Goal: Task Accomplishment & Management: Use online tool/utility

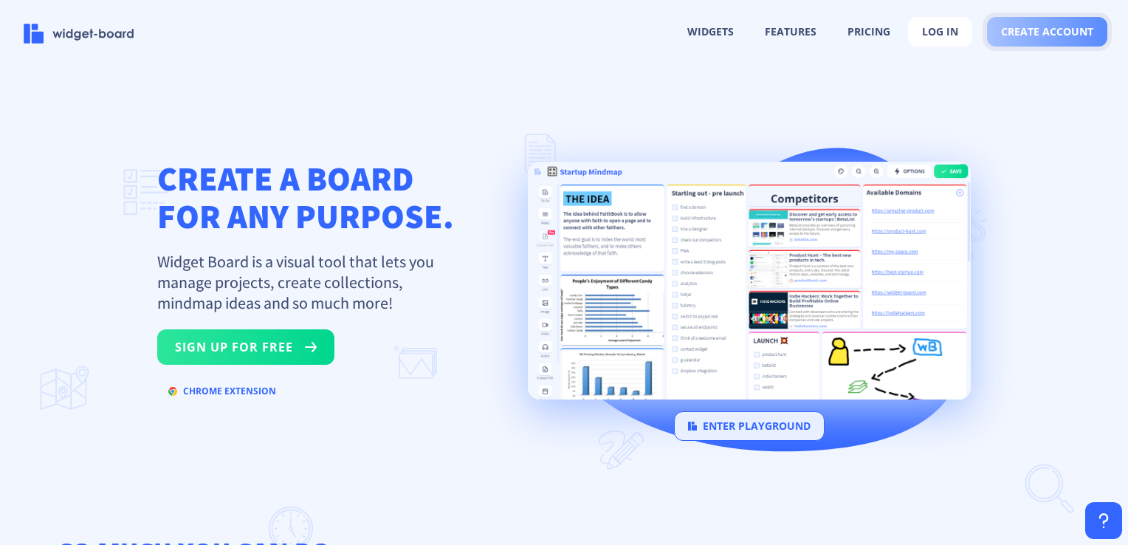
click at [1016, 41] on button "create account" at bounding box center [1047, 32] width 120 height 30
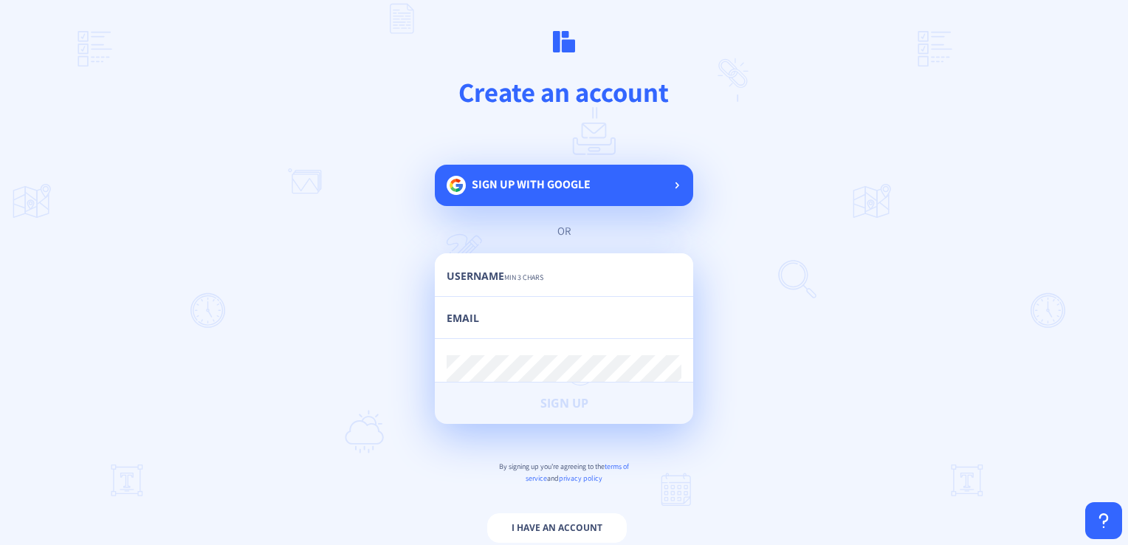
click at [621, 195] on div "Sign up with google" at bounding box center [564, 185] width 258 height 41
click at [539, 269] on input "text" at bounding box center [564, 282] width 235 height 27
type input "yaya"
click at [534, 323] on input "email" at bounding box center [564, 325] width 235 height 27
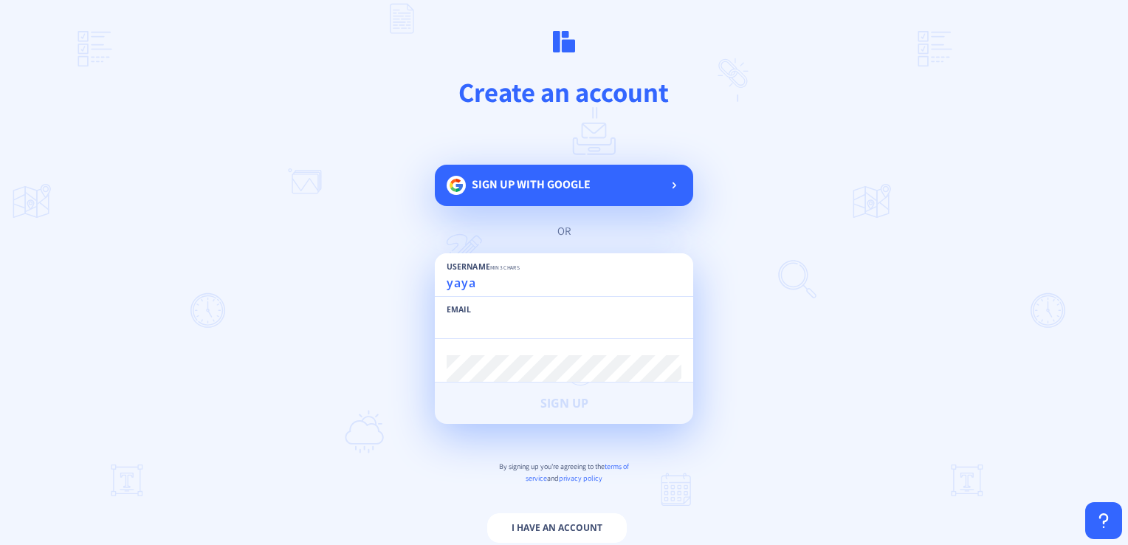
click at [537, 323] on input "email" at bounding box center [564, 325] width 235 height 27
click at [541, 374] on div "Username min 3 chars yaya Email Password min 6 chars Sign Up" at bounding box center [564, 338] width 258 height 171
type input "[EMAIL_ADDRESS][DOMAIN_NAME]"
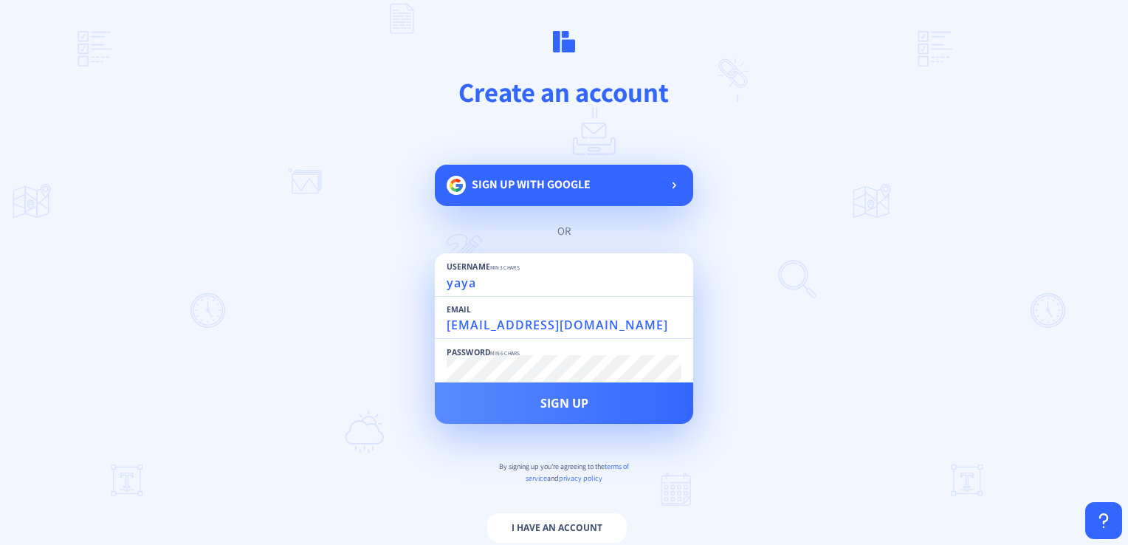
click at [435, 382] on button "Sign Up" at bounding box center [564, 402] width 258 height 41
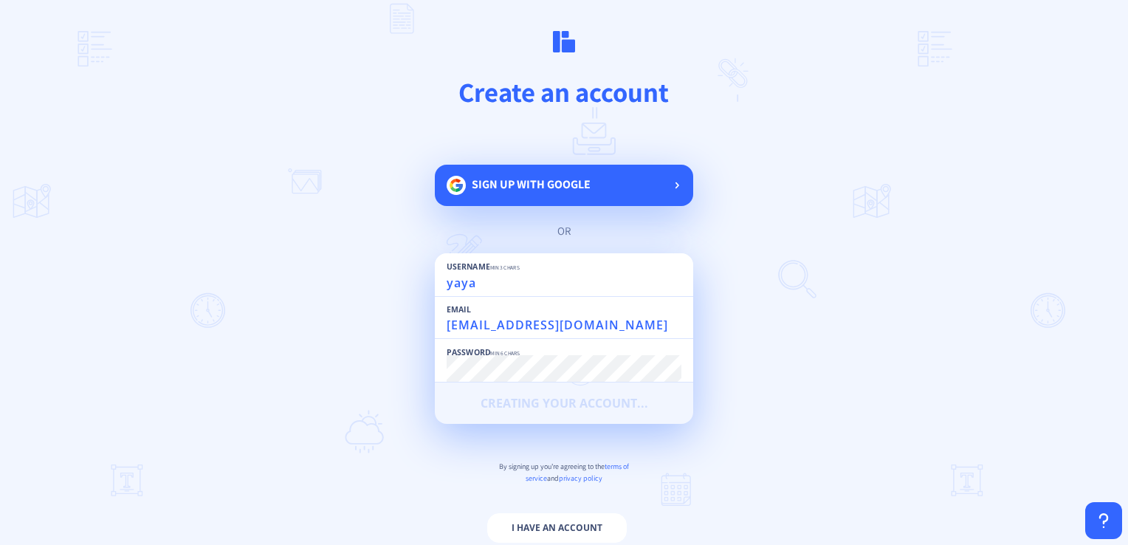
click at [637, 173] on div "Sign up with google" at bounding box center [564, 185] width 258 height 41
click at [522, 360] on div "Password min 6 chars" at bounding box center [564, 360] width 235 height 43
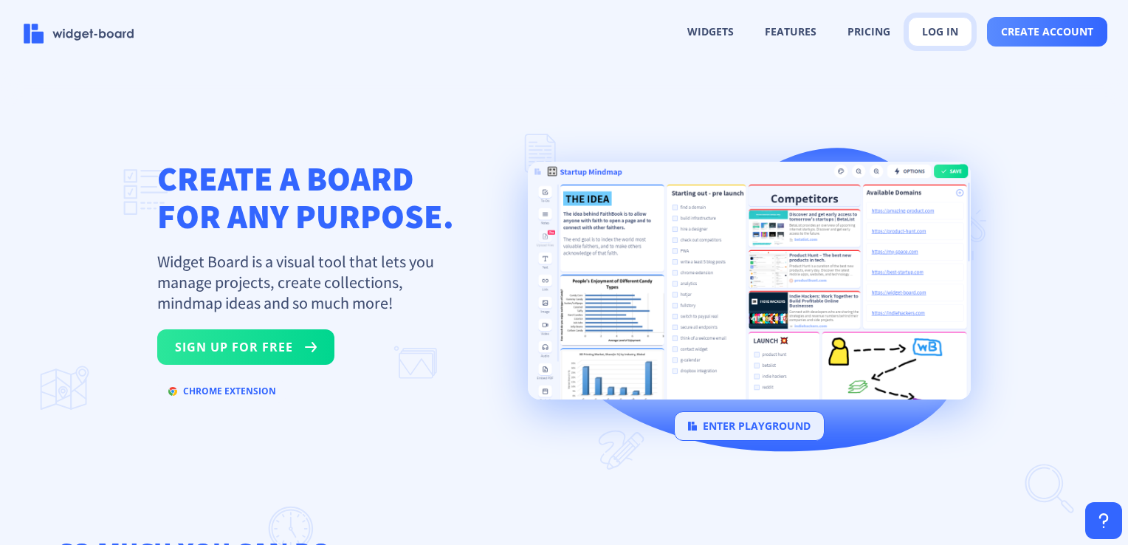
click at [954, 37] on button "log in" at bounding box center [940, 32] width 64 height 30
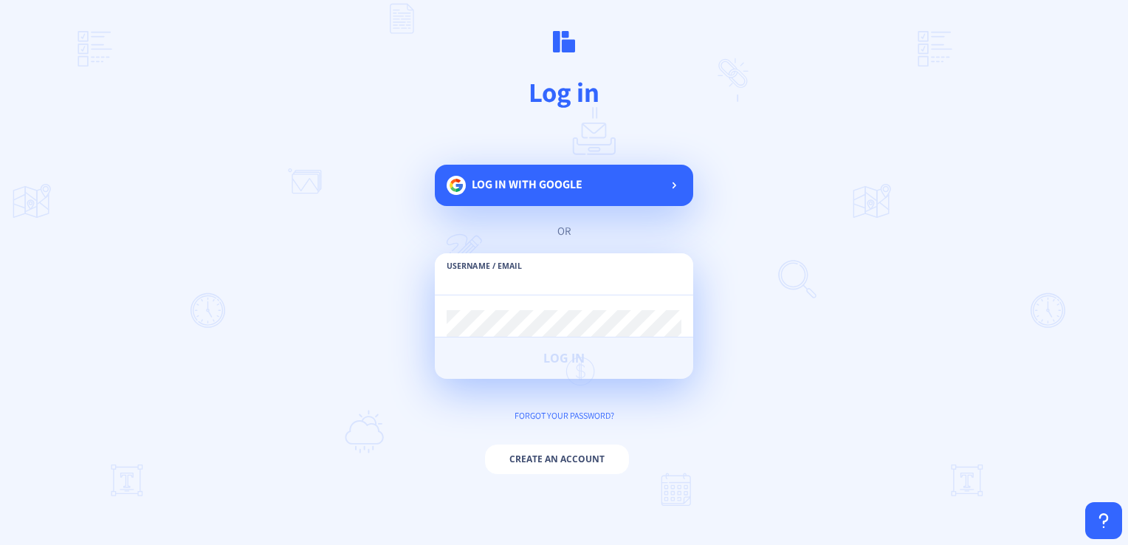
click at [612, 268] on input "text" at bounding box center [564, 281] width 235 height 27
type input "[EMAIL_ADDRESS][DOMAIN_NAME]"
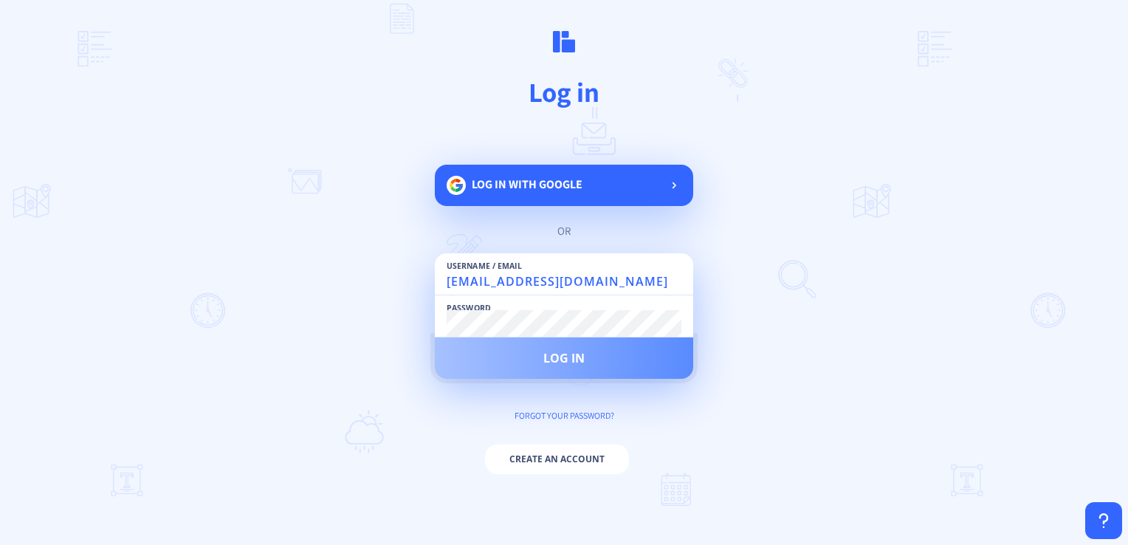
click at [651, 341] on button "Log in" at bounding box center [564, 357] width 258 height 41
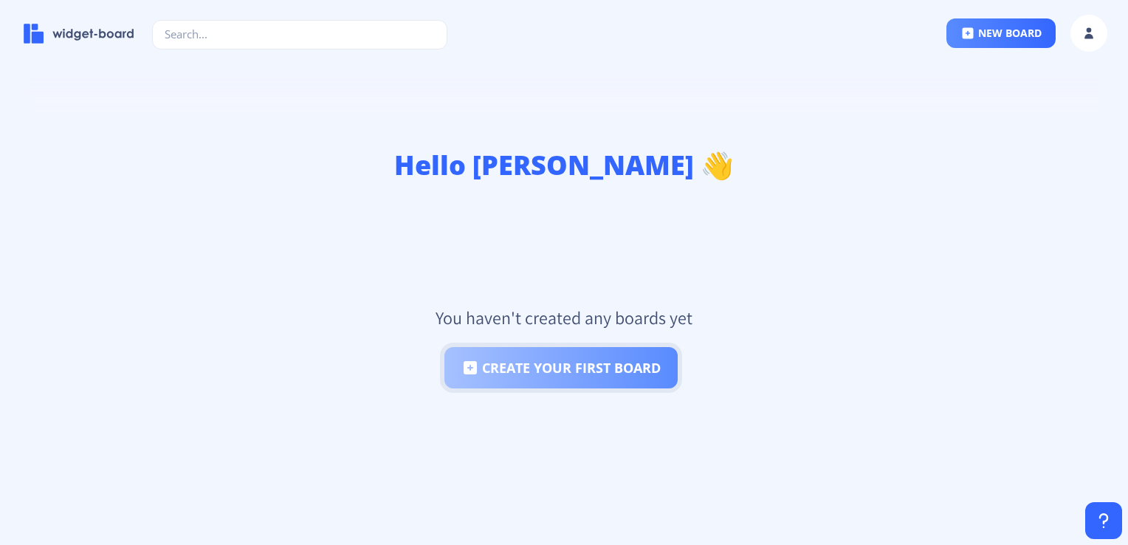
click at [658, 365] on button "create your first board" at bounding box center [560, 367] width 233 height 41
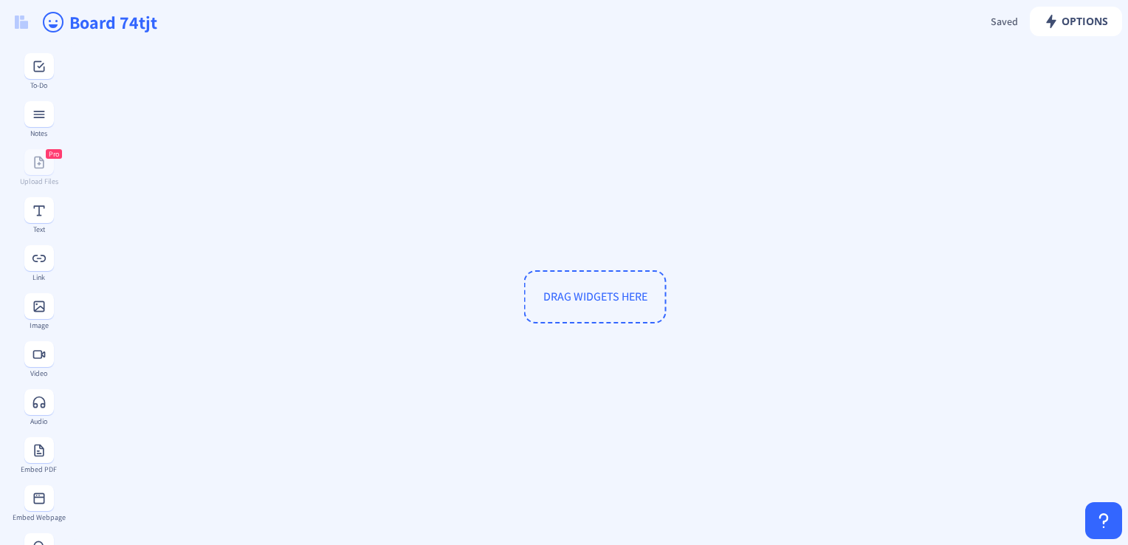
click at [624, 289] on span "DRAG WIDGETS HERE" at bounding box center [595, 297] width 104 height 16
drag, startPoint x: 594, startPoint y: 296, endPoint x: 672, endPoint y: 186, distance: 134.6
click at [672, 186] on div "DRAG WIDGETS HERE" at bounding box center [595, 296] width 1048 height 492
drag, startPoint x: 726, startPoint y: 176, endPoint x: 607, endPoint y: 297, distance: 169.6
click at [607, 297] on div "DRAG WIDGETS HERE" at bounding box center [595, 296] width 1048 height 492
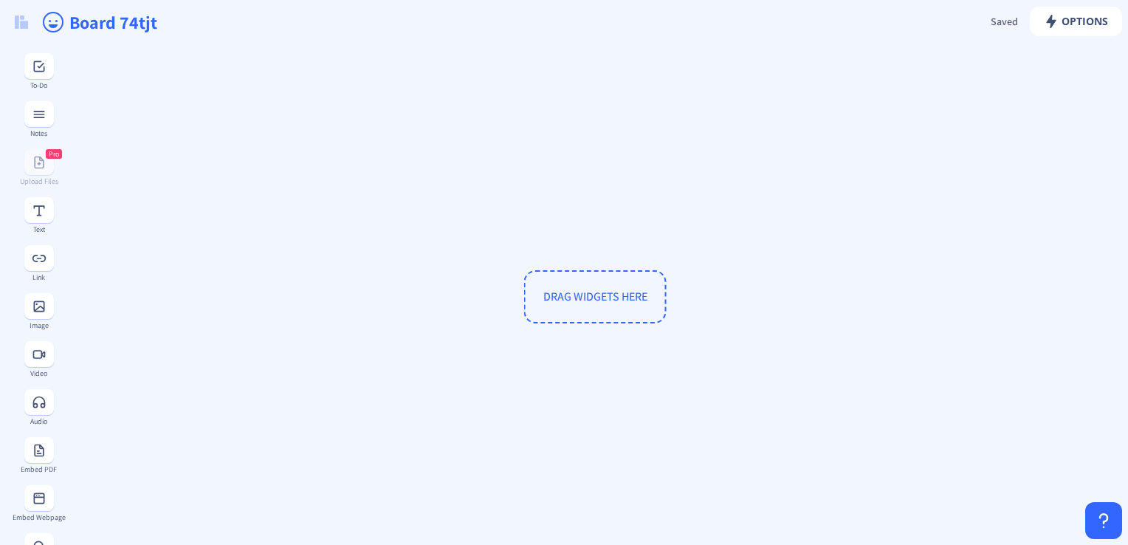
click at [624, 295] on span "DRAG WIDGETS HERE" at bounding box center [595, 297] width 104 height 16
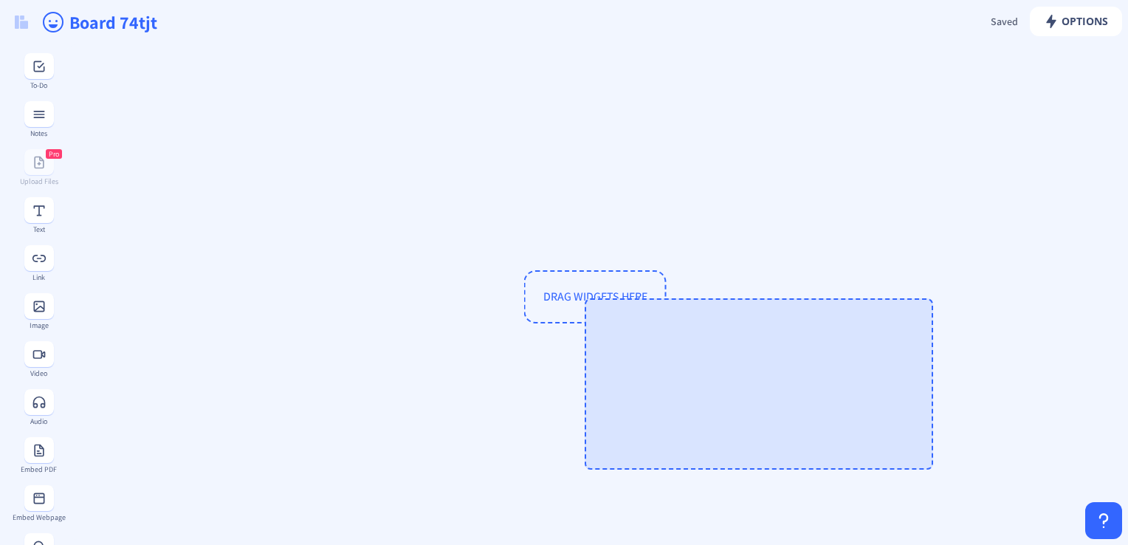
drag, startPoint x: 617, startPoint y: 320, endPoint x: 571, endPoint y: 286, distance: 57.4
click at [571, 286] on gridster "DRAG WIDGETS HERE" at bounding box center [918, 291] width 1707 height 495
click at [571, 289] on span "DRAG WIDGETS HERE" at bounding box center [595, 297] width 104 height 16
drag, startPoint x: 629, startPoint y: 303, endPoint x: 567, endPoint y: 270, distance: 70.0
click at [567, 270] on gridster "DRAG WIDGETS HERE" at bounding box center [918, 291] width 1707 height 495
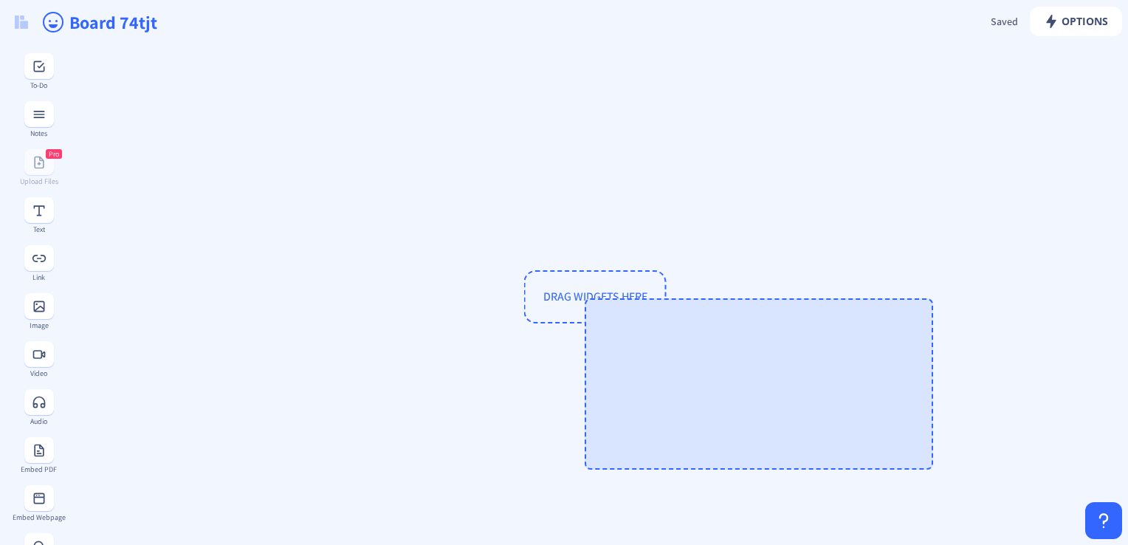
drag, startPoint x: 574, startPoint y: 276, endPoint x: 741, endPoint y: 373, distance: 192.8
click at [741, 373] on gridster "DRAG WIDGETS HERE" at bounding box center [918, 291] width 1707 height 495
click at [741, 373] on gridster-preview at bounding box center [759, 383] width 348 height 171
click at [739, 371] on gridster-preview at bounding box center [759, 383] width 348 height 171
drag, startPoint x: 739, startPoint y: 371, endPoint x: 30, endPoint y: 309, distance: 712.1
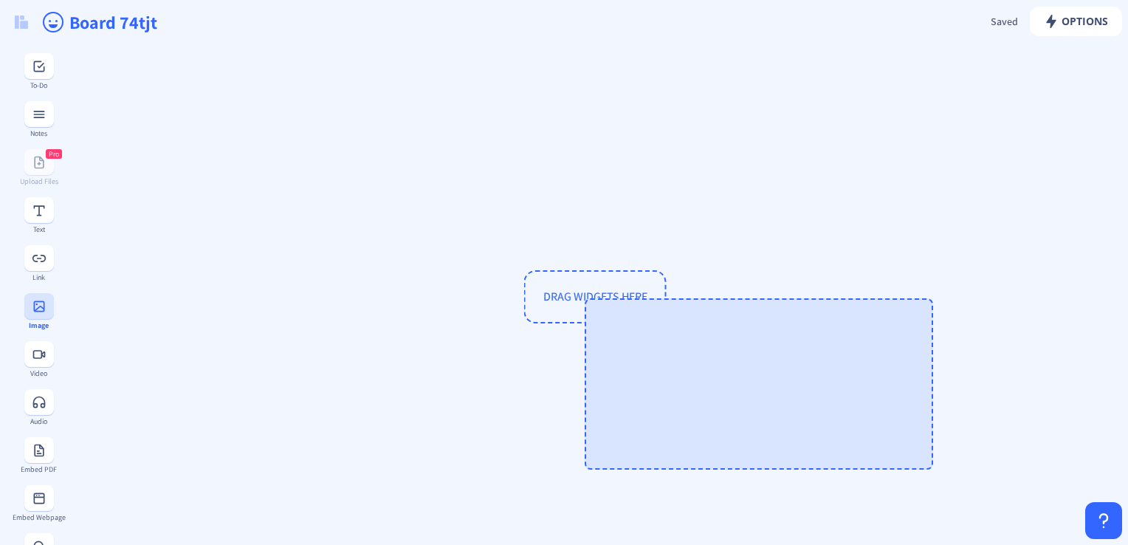
click at [30, 309] on app-new "Options Saved Saving... Board 74tjt DRAG WIDGETS HERE To-Do Notes Pro Upload Fi…" at bounding box center [564, 272] width 1128 height 545
click at [33, 309] on icon at bounding box center [38, 305] width 11 height 11
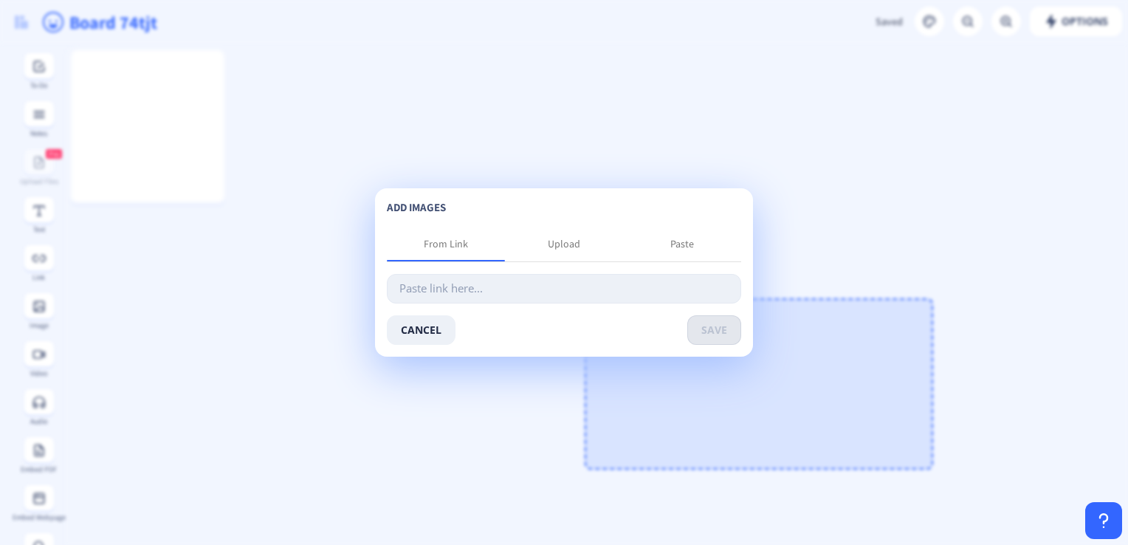
click at [544, 280] on input "text" at bounding box center [564, 289] width 354 height 30
click at [434, 323] on button "cancel" at bounding box center [421, 330] width 69 height 30
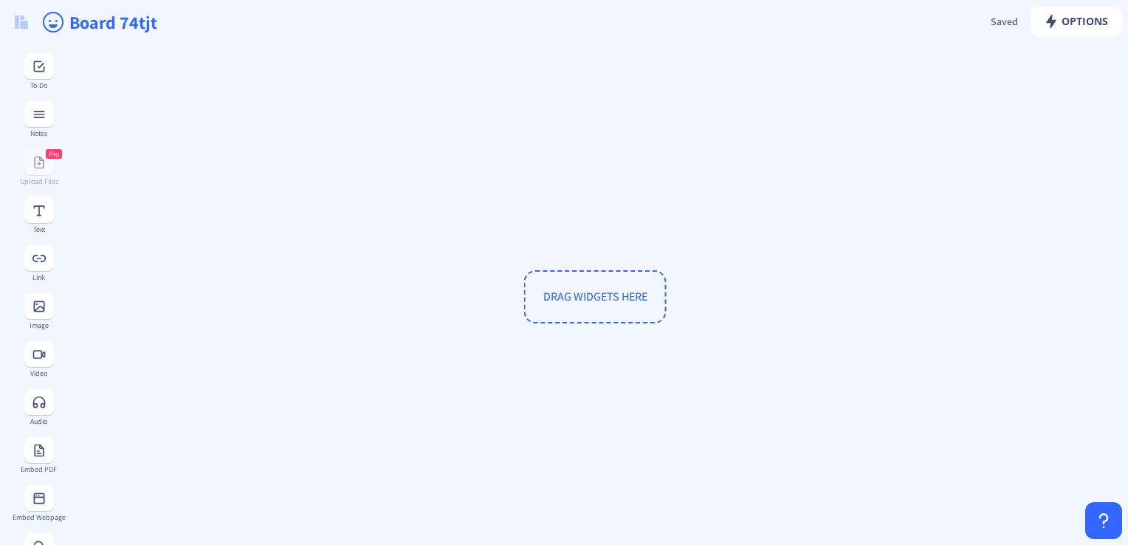
click at [633, 300] on span "DRAG WIDGETS HERE" at bounding box center [595, 297] width 104 height 16
click at [562, 289] on span "DRAG WIDGETS HERE" at bounding box center [595, 297] width 104 height 16
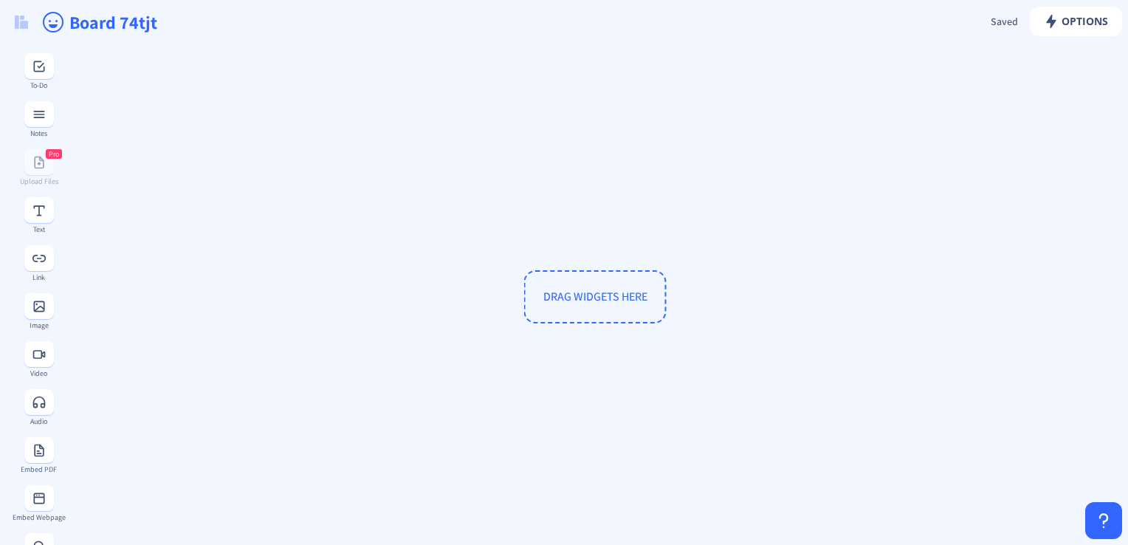
click at [562, 289] on span "DRAG WIDGETS HERE" at bounding box center [595, 297] width 104 height 16
drag, startPoint x: 646, startPoint y: 303, endPoint x: 936, endPoint y: 7, distance: 414.5
click at [936, 7] on app-new "Options Saved Saving... Board 74tjt DRAG WIDGETS HERE To-Do Notes Pro Upload Fi…" at bounding box center [564, 272] width 1128 height 545
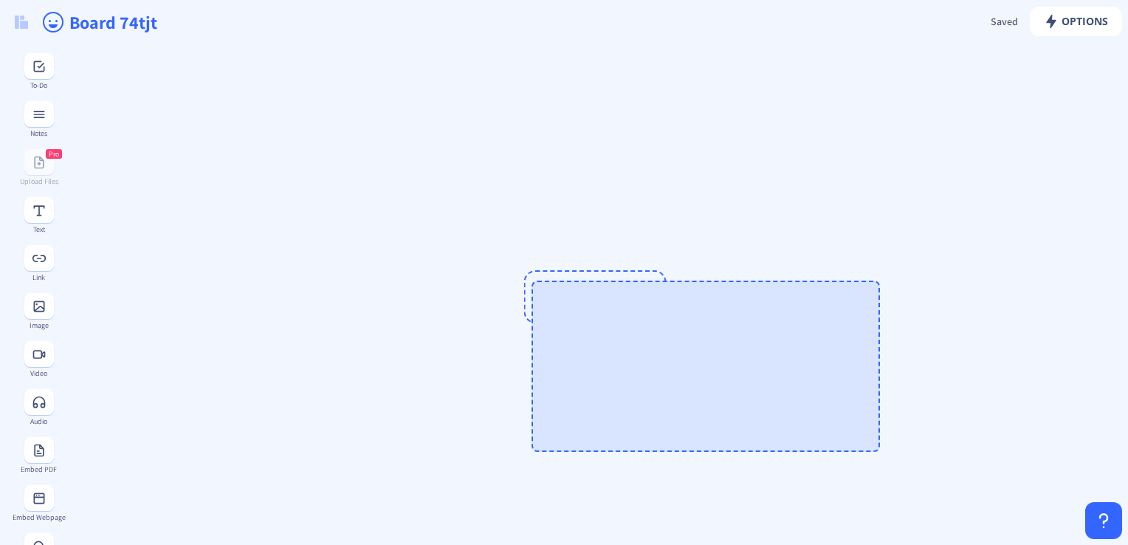
click at [586, 274] on span "DRAG WIDGETS HERE" at bounding box center [595, 296] width 142 height 53
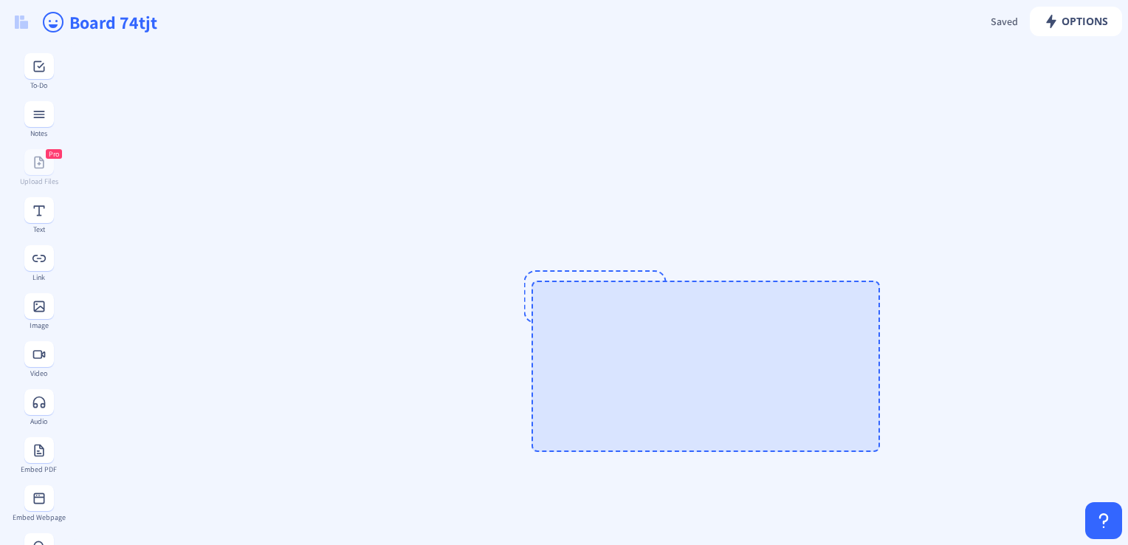
click at [586, 274] on span "DRAG WIDGETS HERE" at bounding box center [595, 296] width 142 height 53
drag, startPoint x: 580, startPoint y: 326, endPoint x: 715, endPoint y: 78, distance: 282.4
click at [715, 78] on gridster "DRAG WIDGETS HERE" at bounding box center [918, 291] width 1707 height 495
